Goal: Navigation & Orientation: Find specific page/section

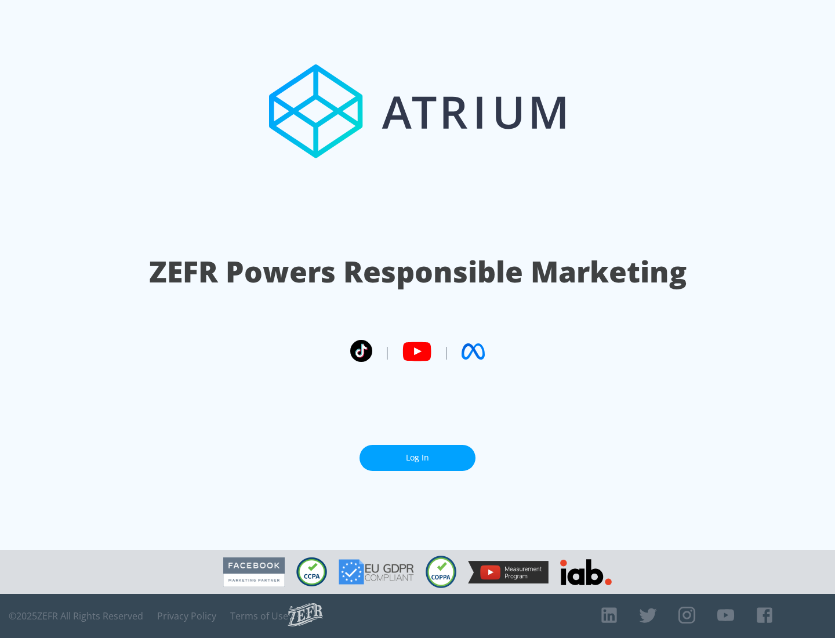
click at [417, 457] on link "Log In" at bounding box center [417, 458] width 116 height 26
